Goal: Information Seeking & Learning: Learn about a topic

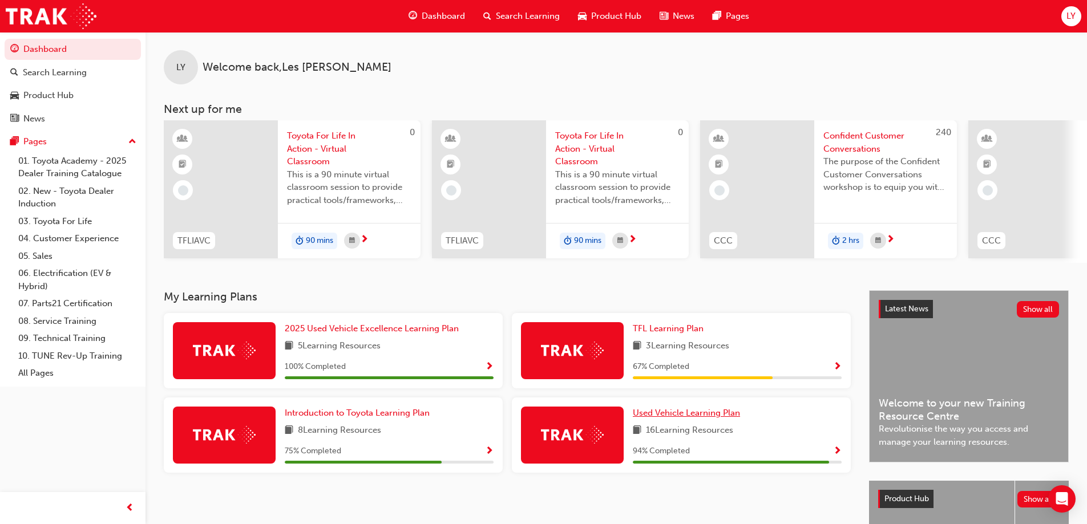
click at [693, 415] on span "Used Vehicle Learning Plan" at bounding box center [686, 413] width 107 height 10
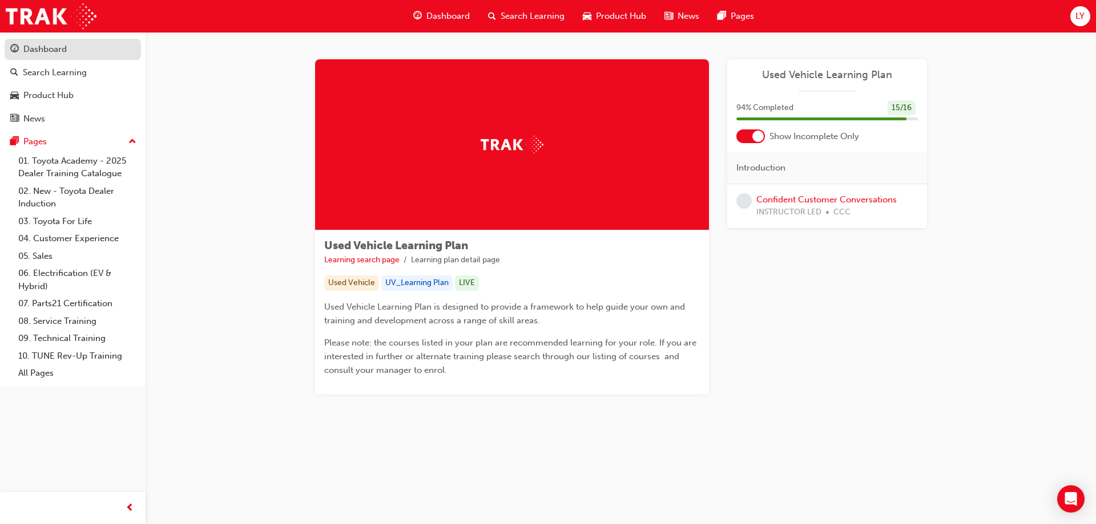
click at [40, 51] on div "Dashboard" at bounding box center [44, 49] width 43 height 13
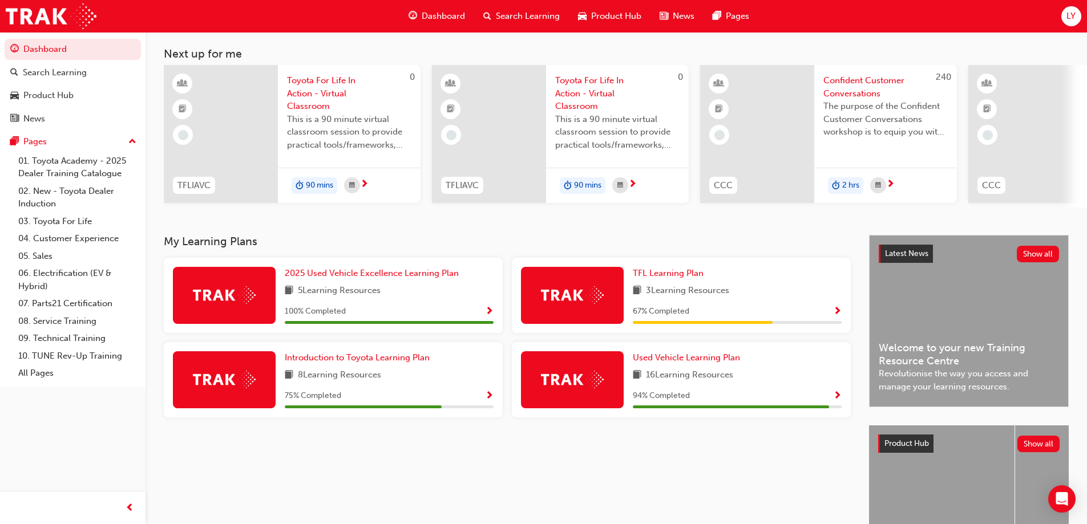
scroll to position [57, 0]
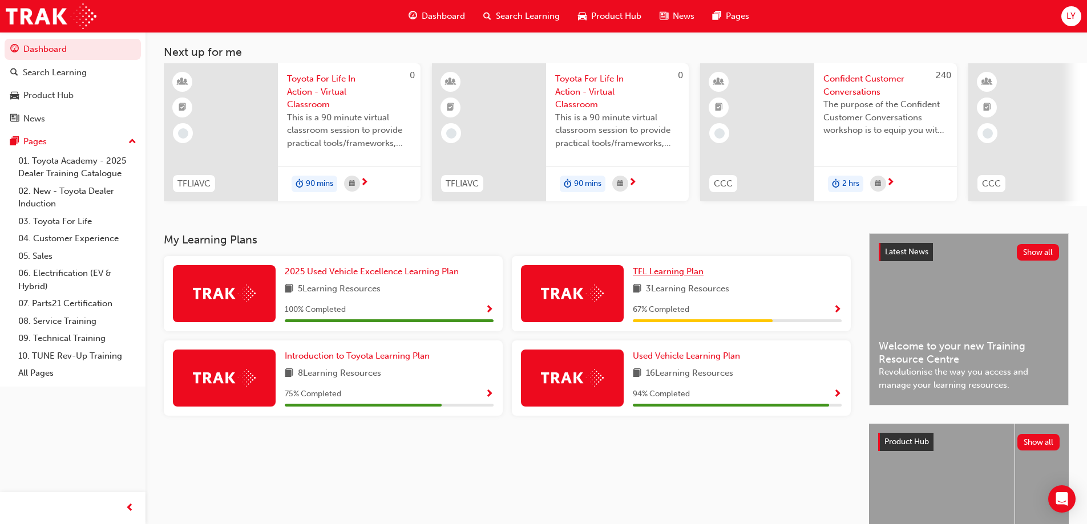
click at [652, 275] on span "TFL Learning Plan" at bounding box center [668, 272] width 71 height 10
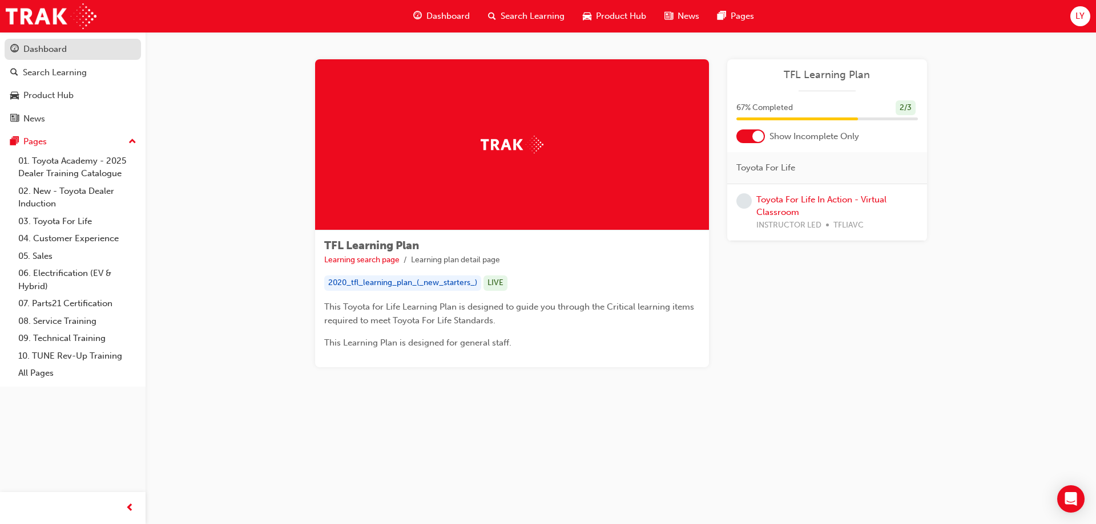
click at [37, 57] on link "Dashboard" at bounding box center [73, 49] width 136 height 21
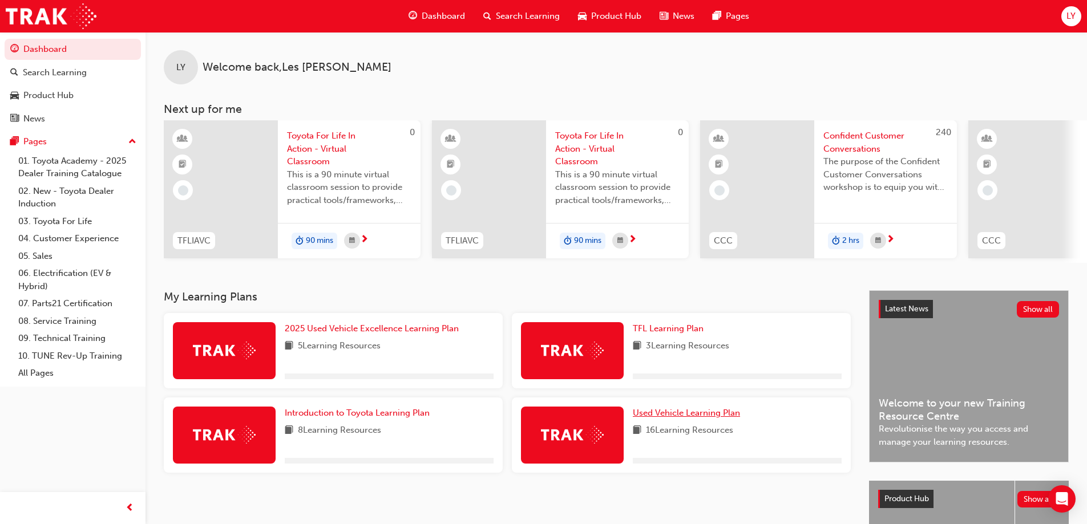
click at [685, 415] on span "Used Vehicle Learning Plan" at bounding box center [686, 413] width 107 height 10
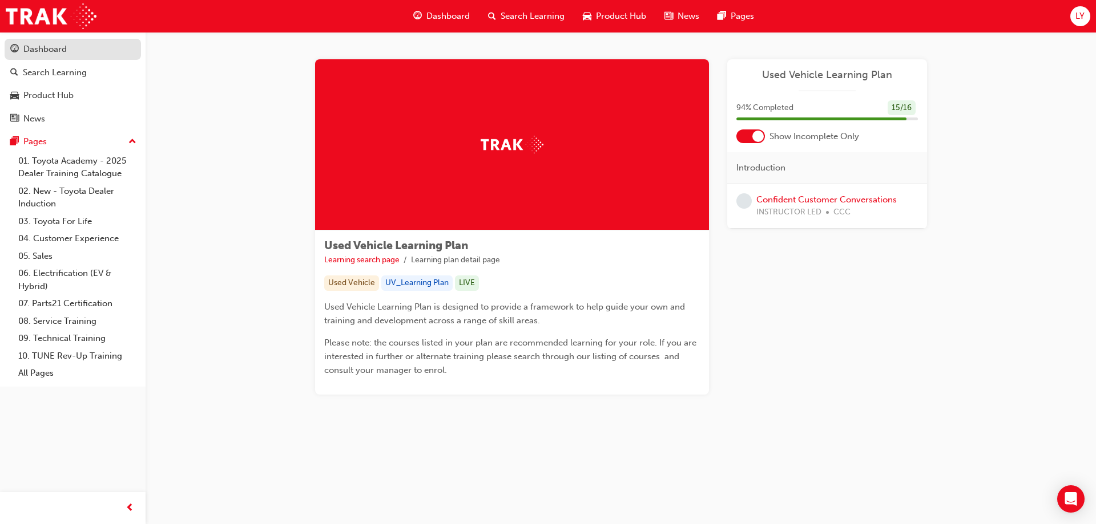
click at [17, 47] on span "guage-icon" at bounding box center [14, 50] width 9 height 10
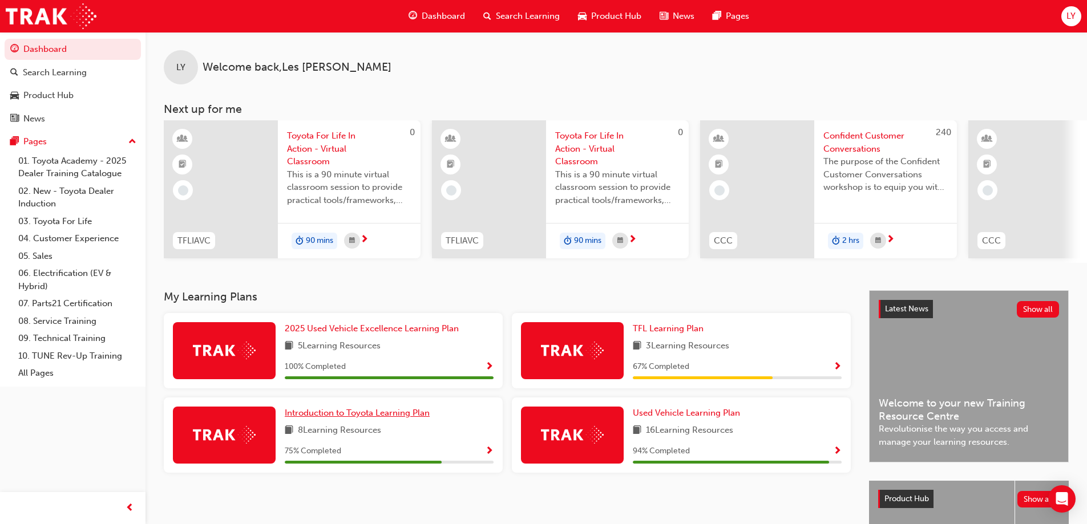
click at [353, 420] on link "Introduction to Toyota Learning Plan" at bounding box center [360, 413] width 150 height 13
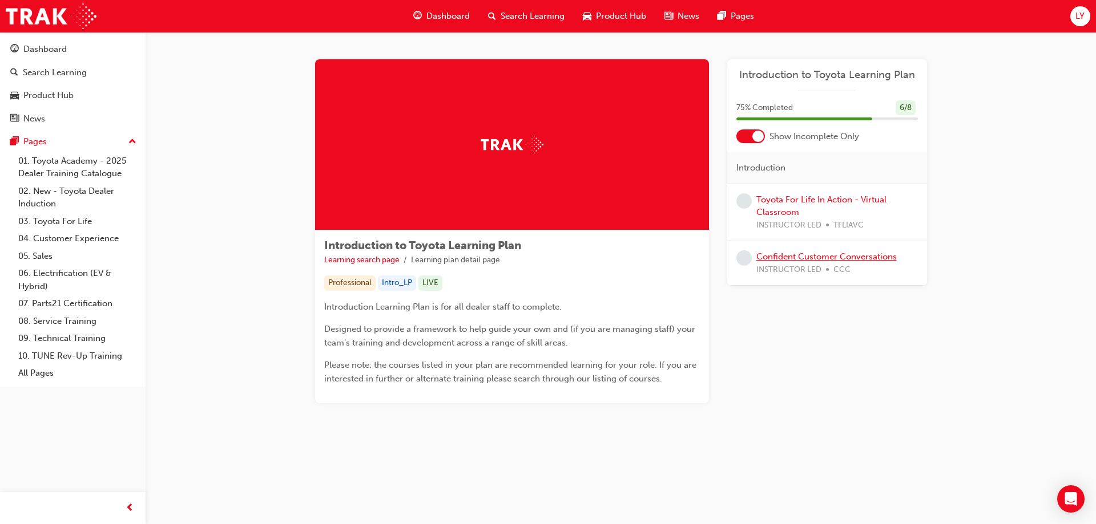
click at [810, 258] on link "Confident Customer Conversations" at bounding box center [826, 257] width 140 height 10
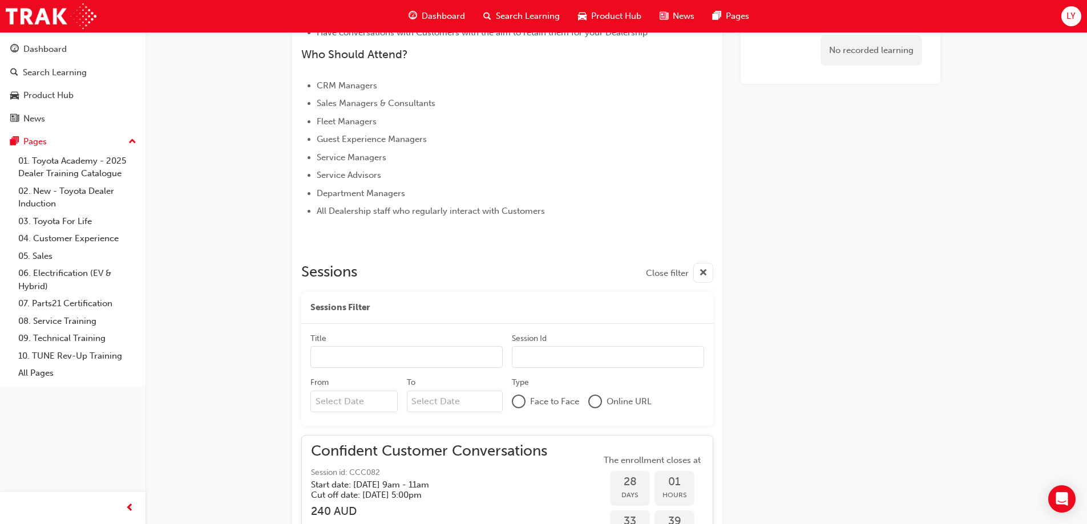
scroll to position [491, 0]
click at [25, 49] on div "Dashboard" at bounding box center [44, 49] width 43 height 13
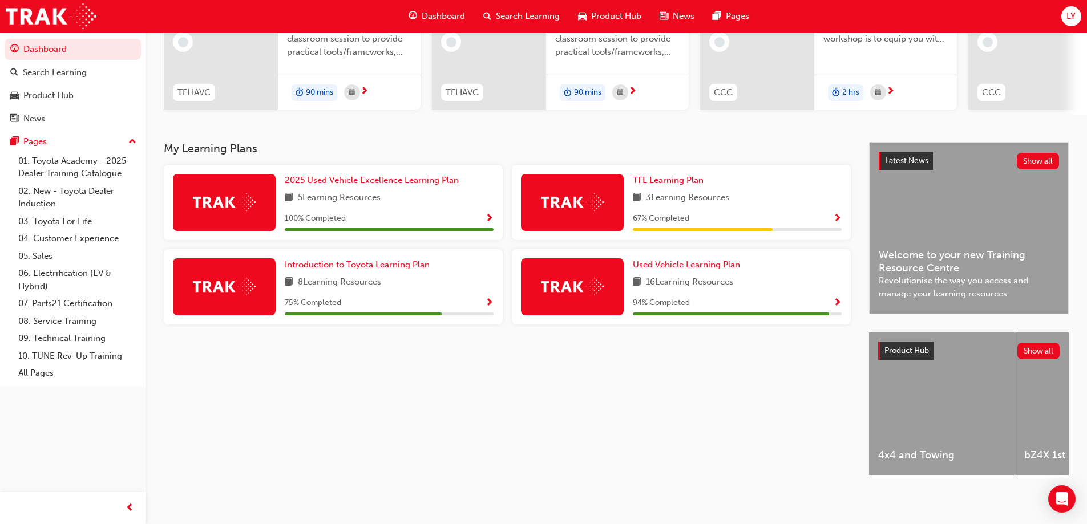
scroll to position [158, 0]
click at [71, 217] on link "03. Toyota For Life" at bounding box center [77, 222] width 127 height 18
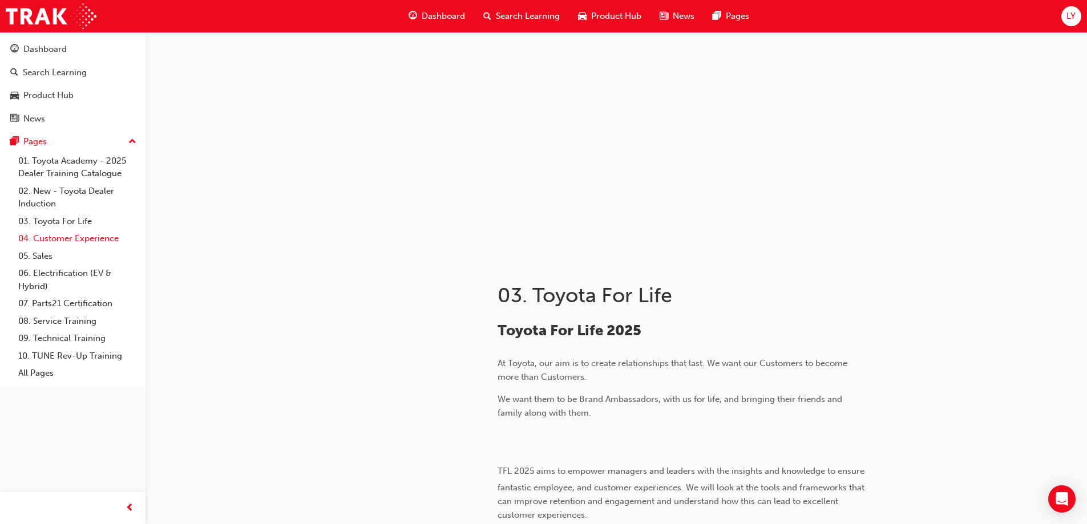
click at [70, 236] on link "04. Customer Experience" at bounding box center [77, 239] width 127 height 18
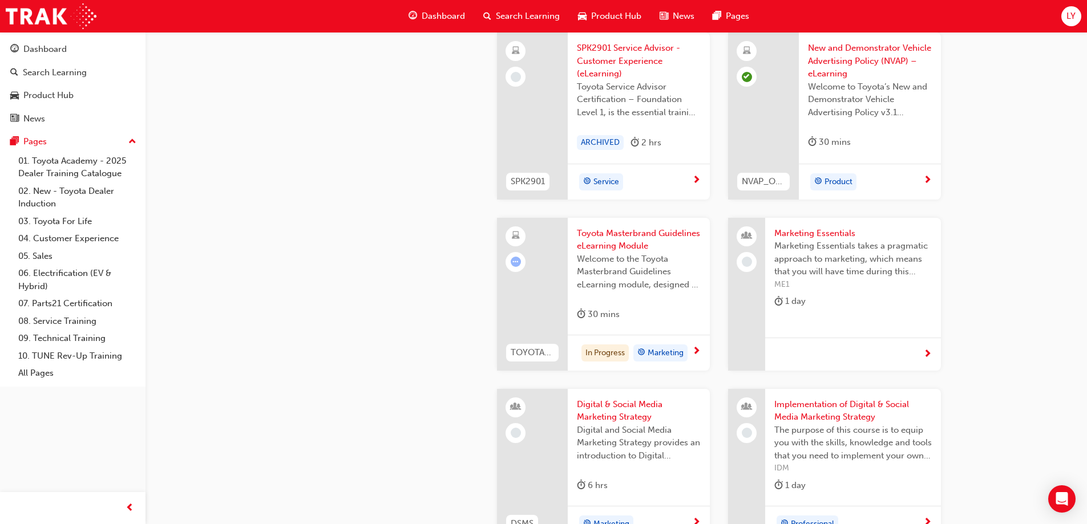
scroll to position [2112, 0]
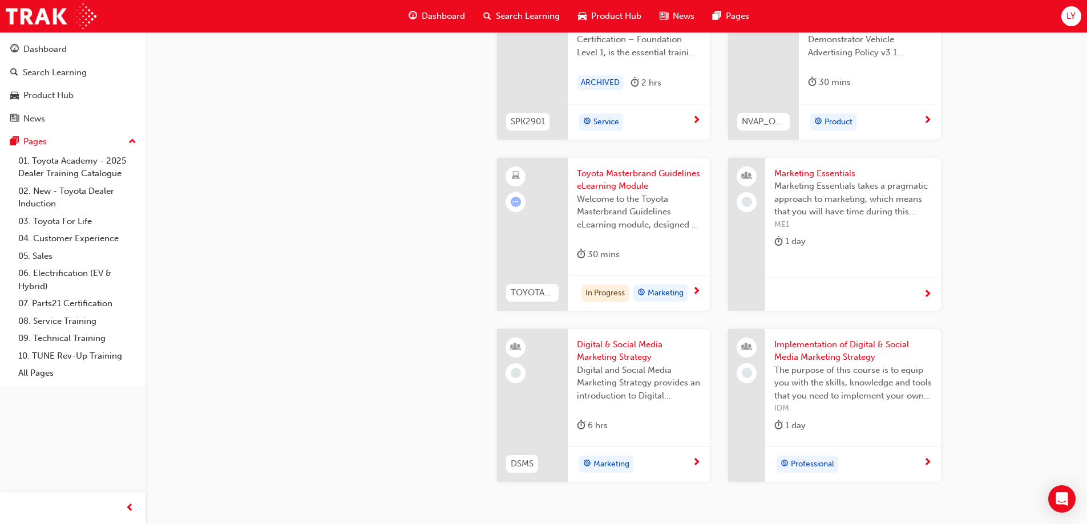
click at [603, 180] on span "Toyota Masterbrand Guidelines eLearning Module" at bounding box center [639, 180] width 124 height 26
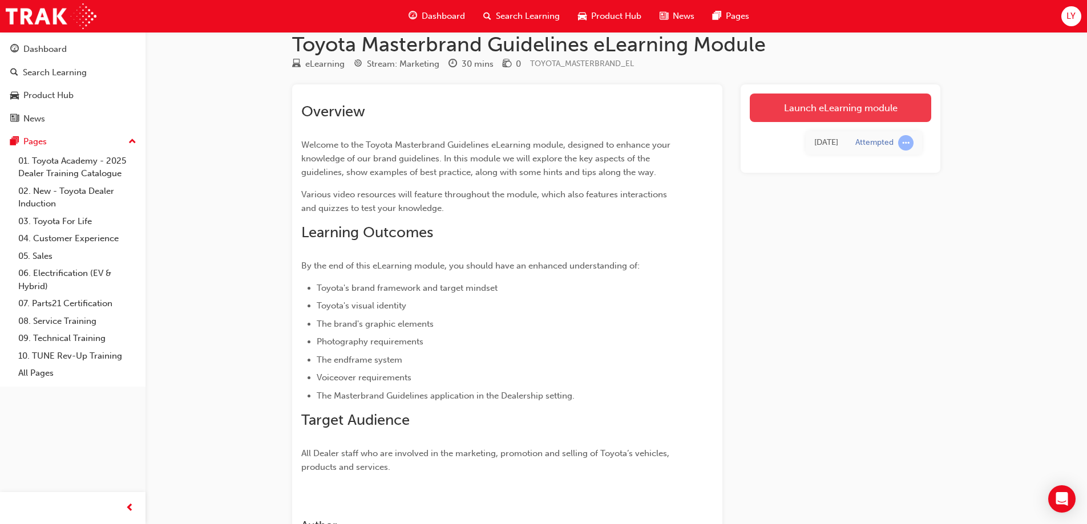
scroll to position [18, 0]
click at [857, 106] on link "Launch eLearning module" at bounding box center [840, 108] width 181 height 29
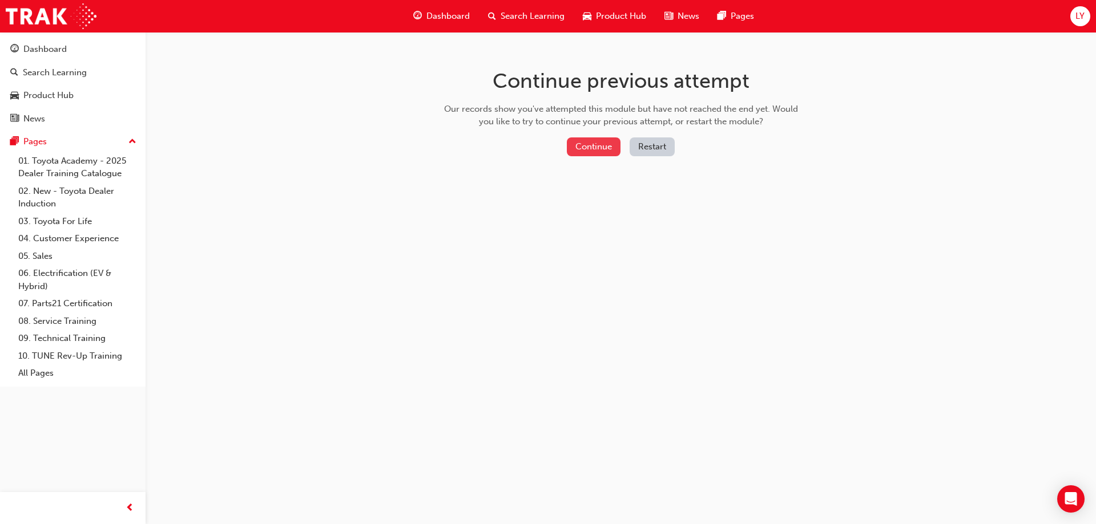
click at [597, 150] on button "Continue" at bounding box center [594, 147] width 54 height 19
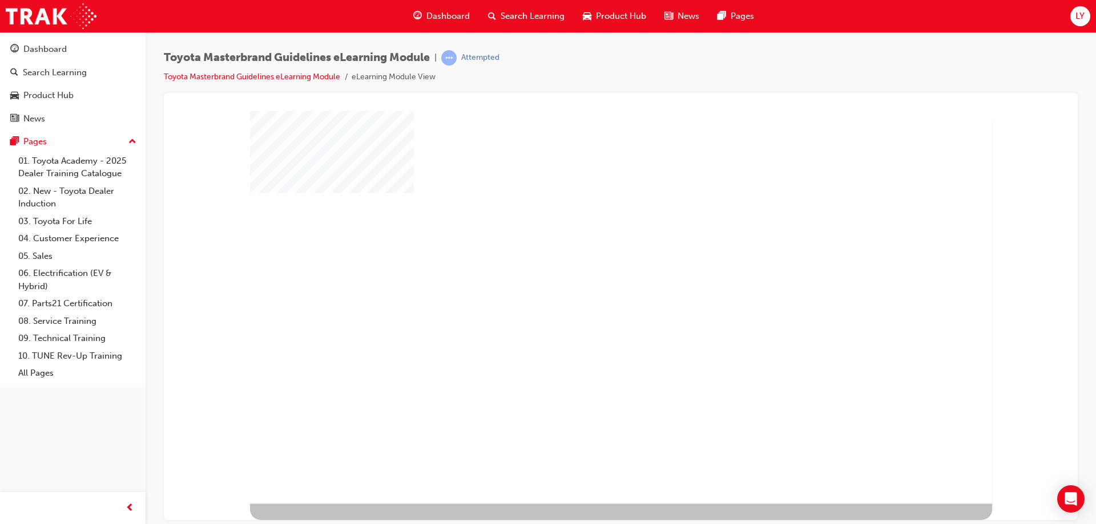
click at [590, 276] on div "play" at bounding box center [590, 276] width 0 height 0
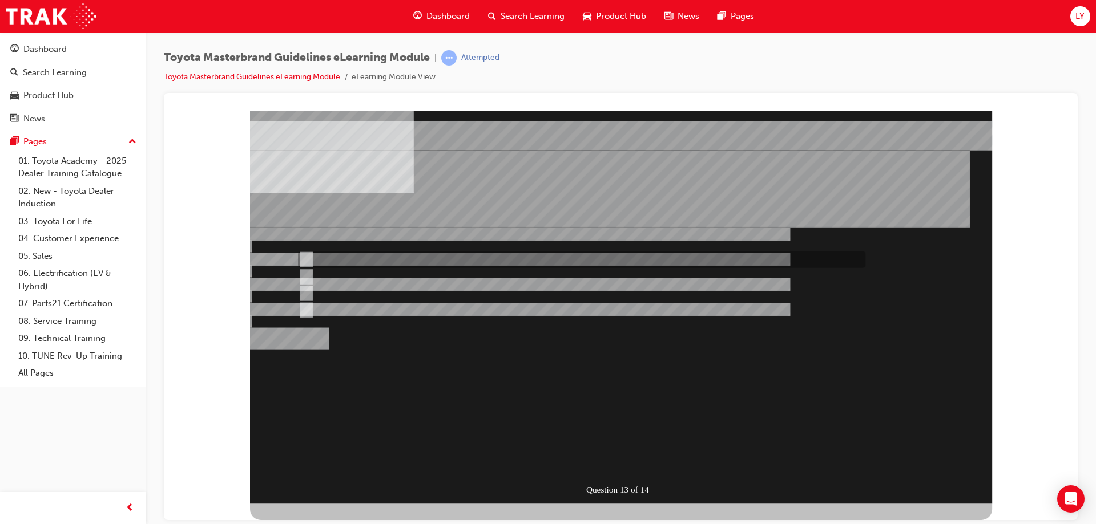
radio input "true"
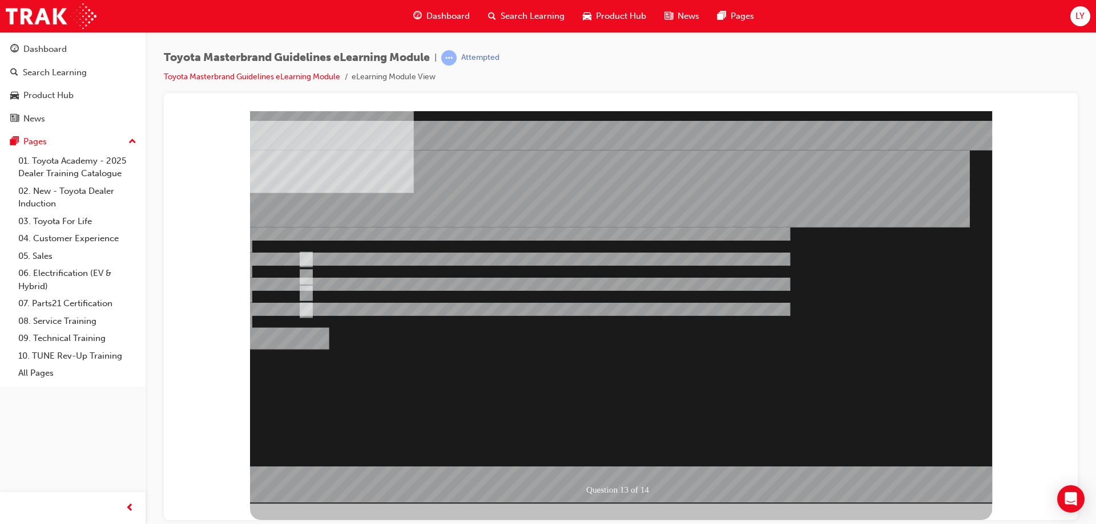
click at [308, 292] on div at bounding box center [621, 307] width 742 height 393
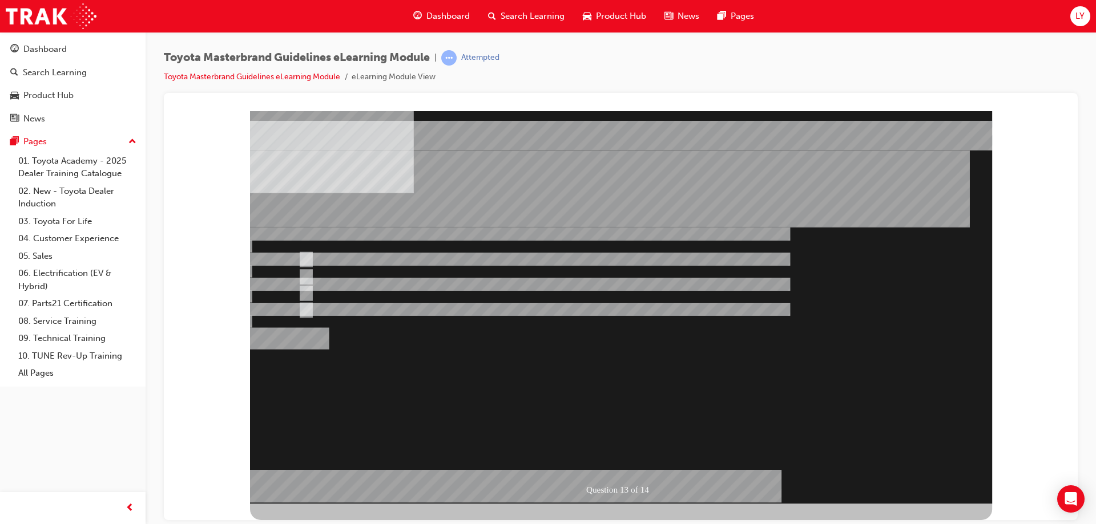
click at [625, 461] on div at bounding box center [621, 307] width 742 height 393
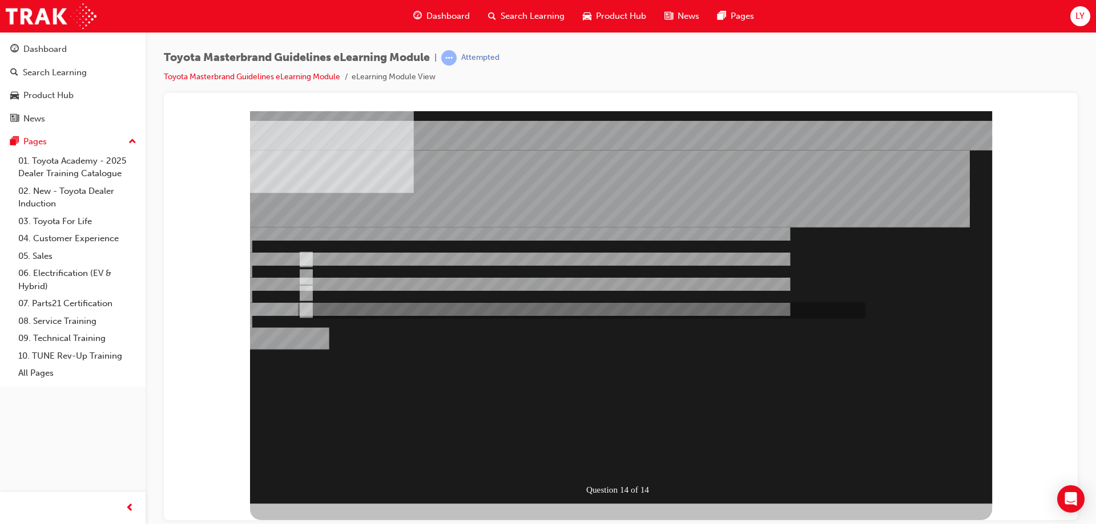
radio input "true"
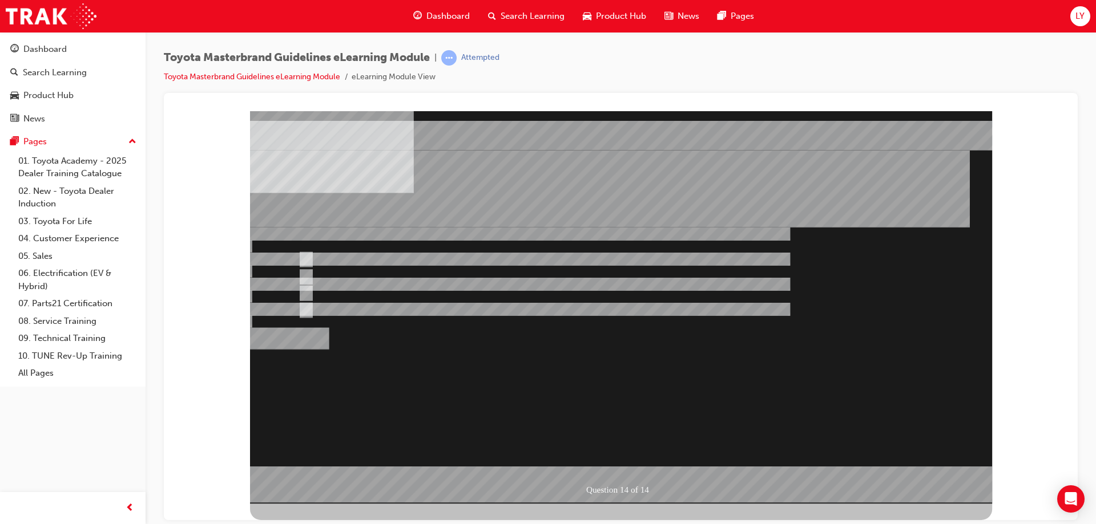
click at [305, 253] on div at bounding box center [621, 307] width 742 height 393
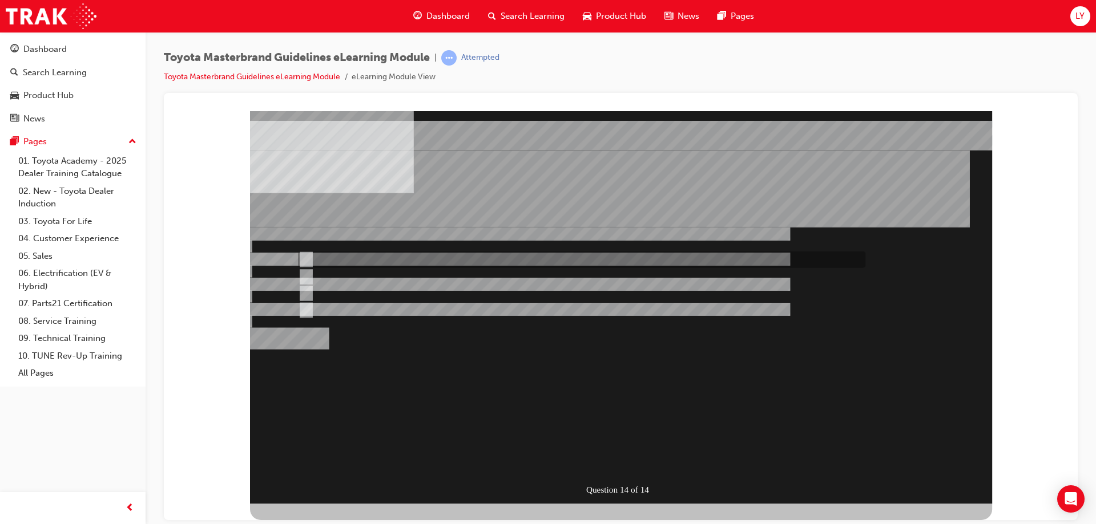
radio input "true"
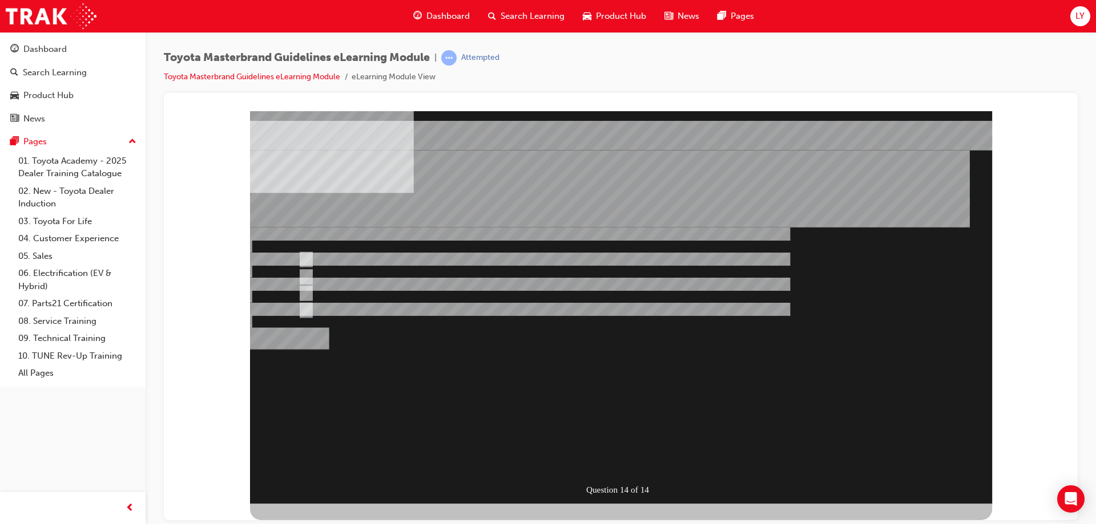
click at [610, 421] on div "" at bounding box center [515, 404] width 531 height 33
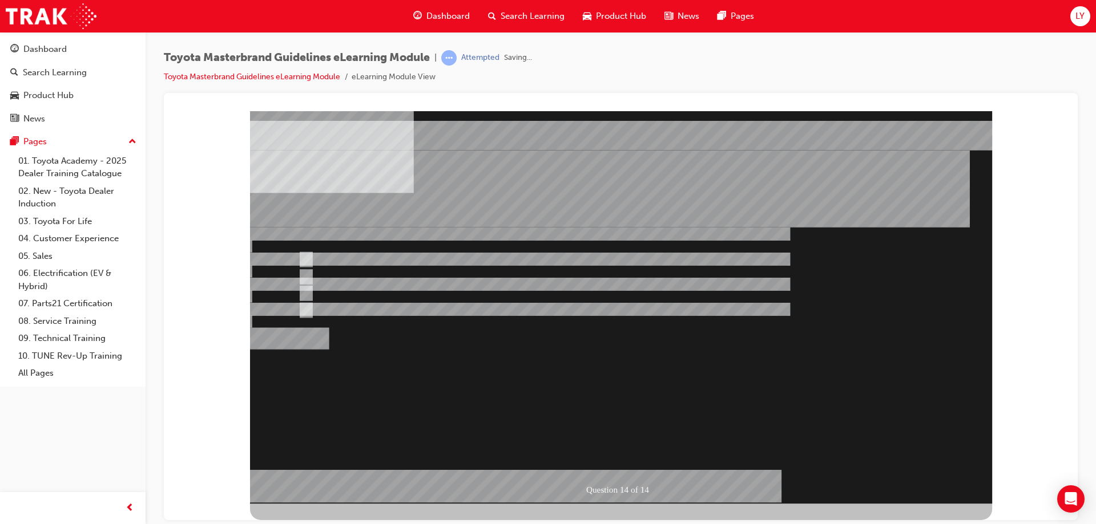
click at [615, 463] on div at bounding box center [621, 307] width 742 height 393
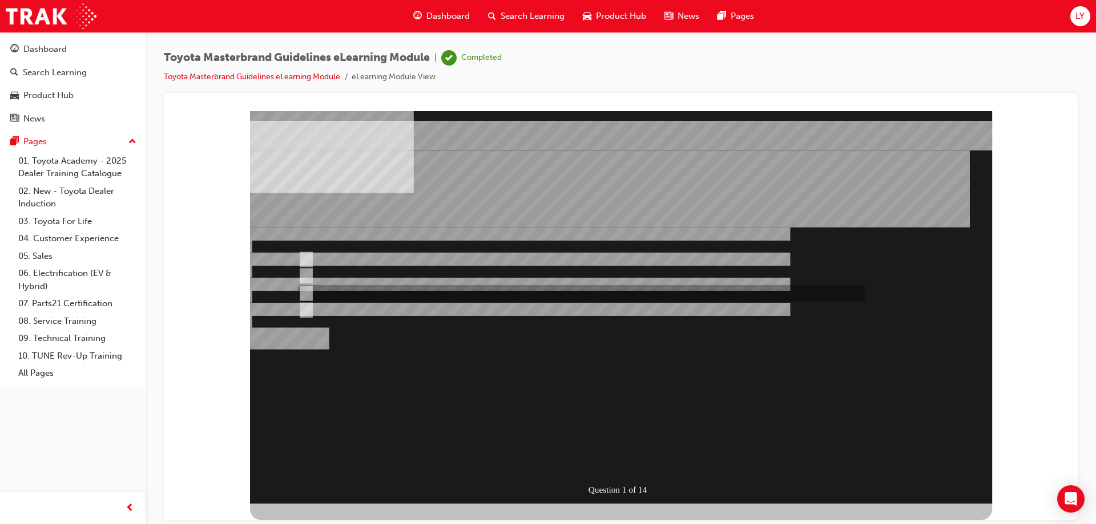
radio input "true"
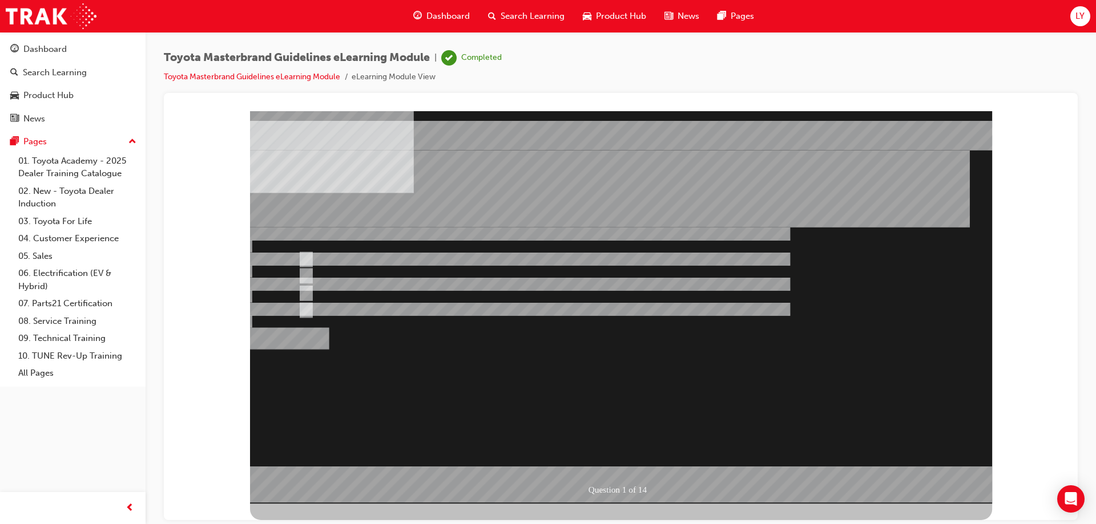
click at [310, 276] on div at bounding box center [621, 307] width 742 height 393
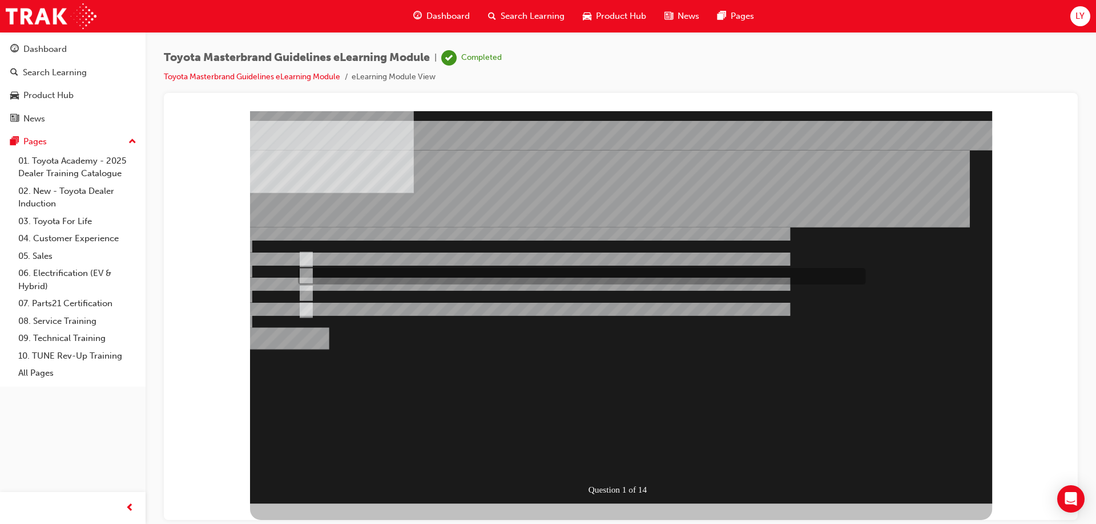
radio input "true"
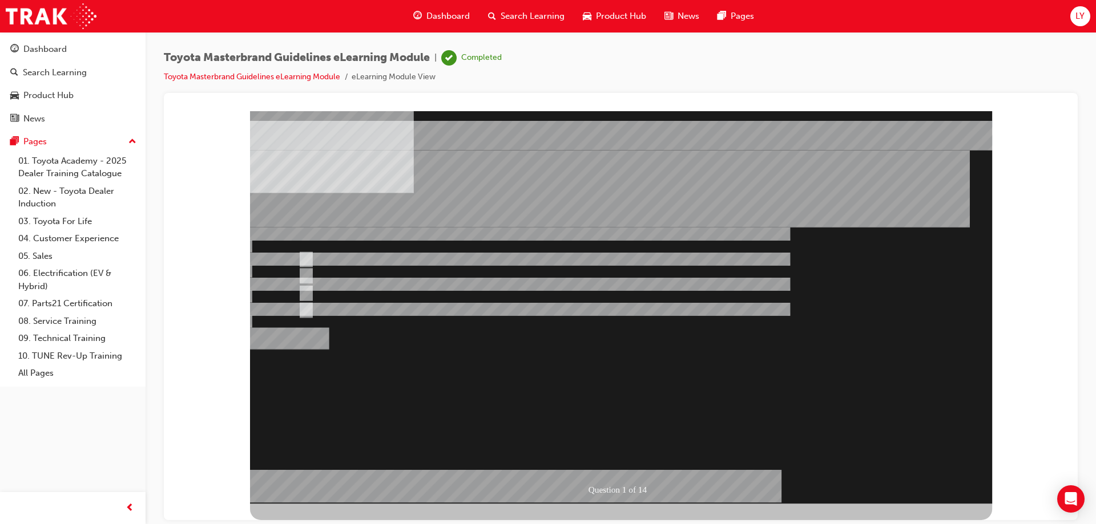
click at [604, 463] on div at bounding box center [621, 307] width 742 height 393
